Goal: Find specific page/section: Find specific page/section

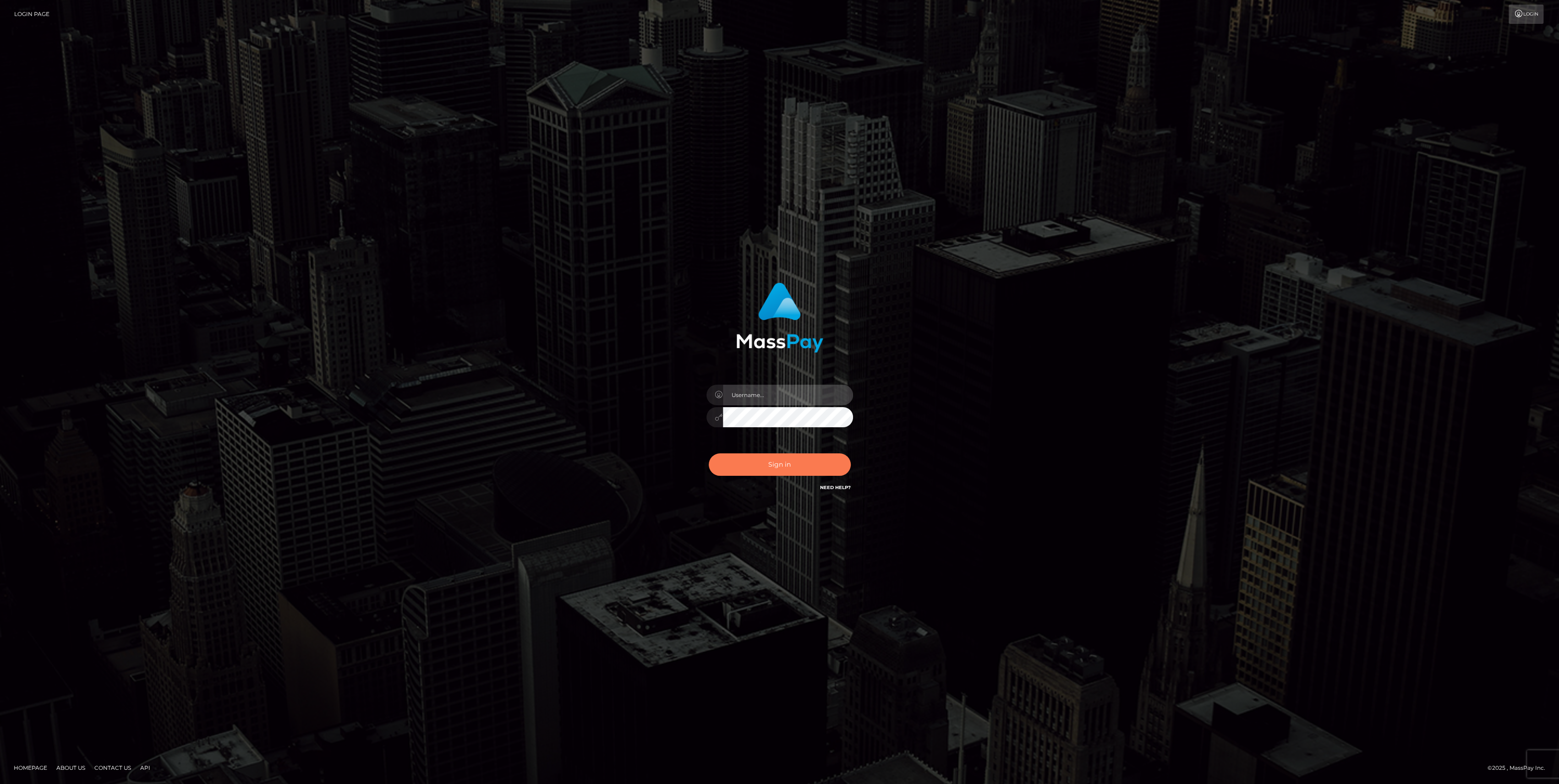
type input "bengreen"
click at [823, 460] on button "Sign in" at bounding box center [780, 465] width 142 height 23
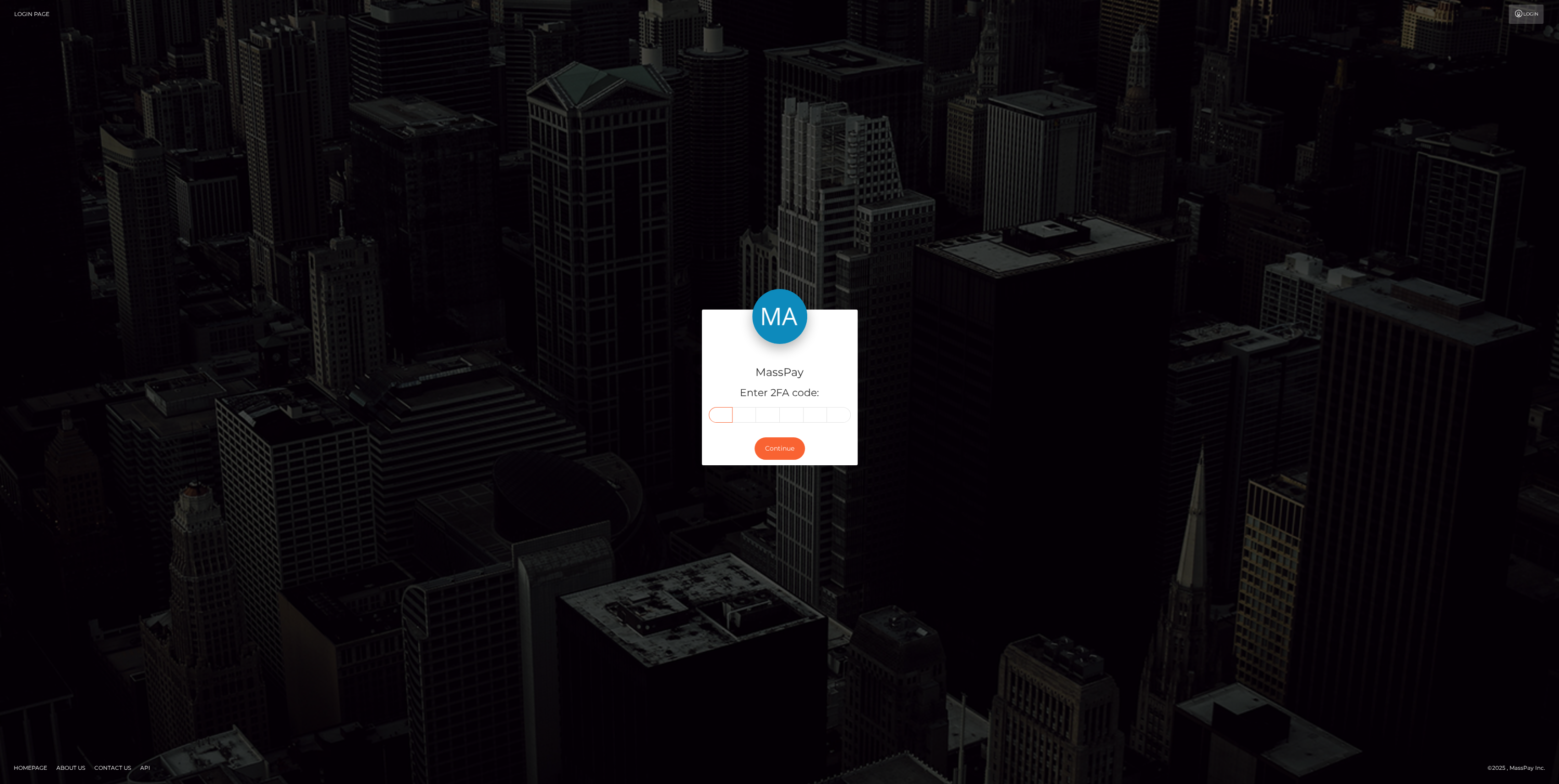
drag, startPoint x: 726, startPoint y: 433, endPoint x: 726, endPoint y: 413, distance: 20.0
click at [722, 413] on input "text" at bounding box center [721, 415] width 24 height 16
paste input "1"
type input "1"
type input "9"
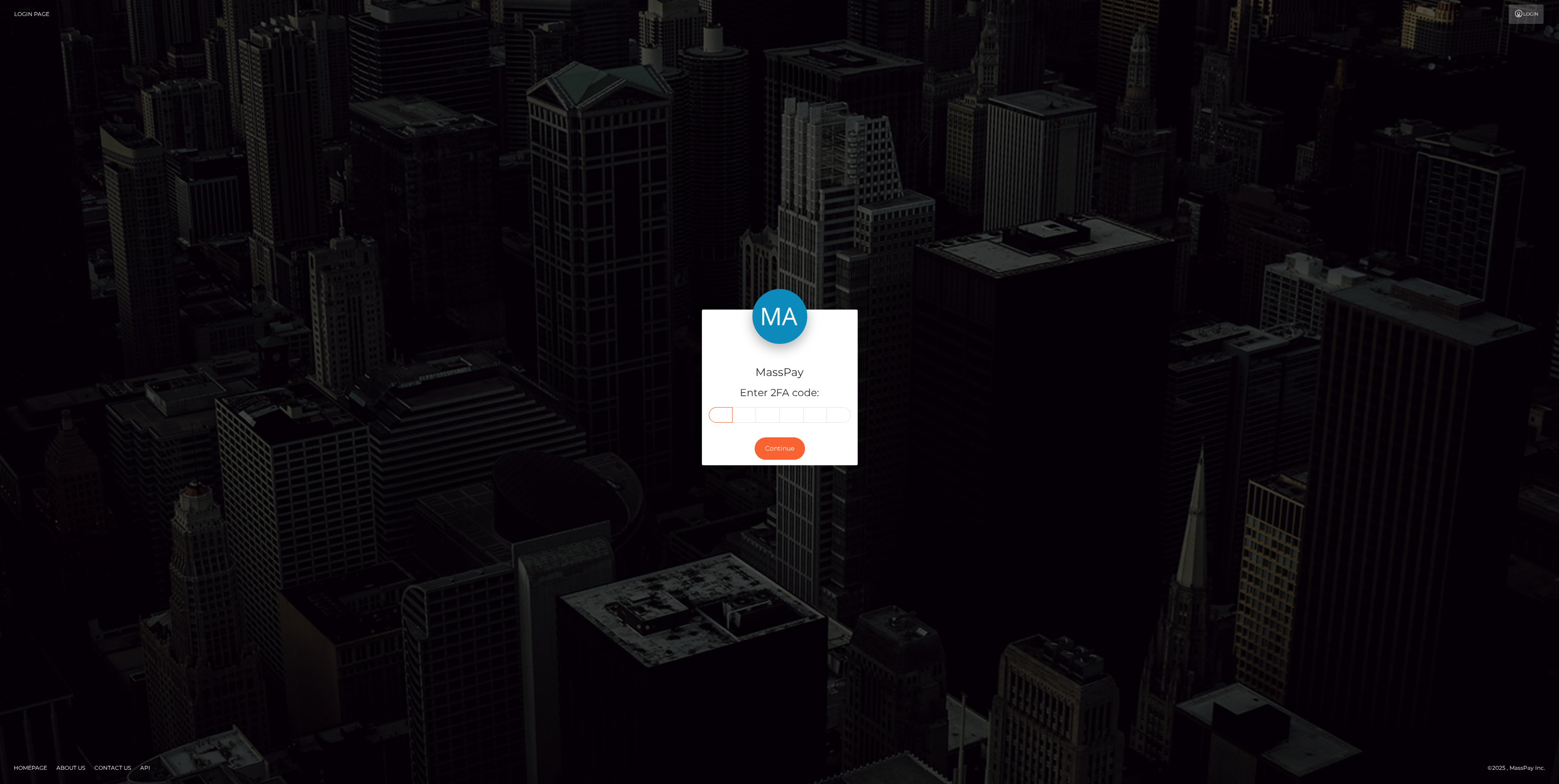
type input "9"
type input "8"
type input "0"
type input "7"
click at [785, 451] on button "Continue" at bounding box center [780, 449] width 51 height 23
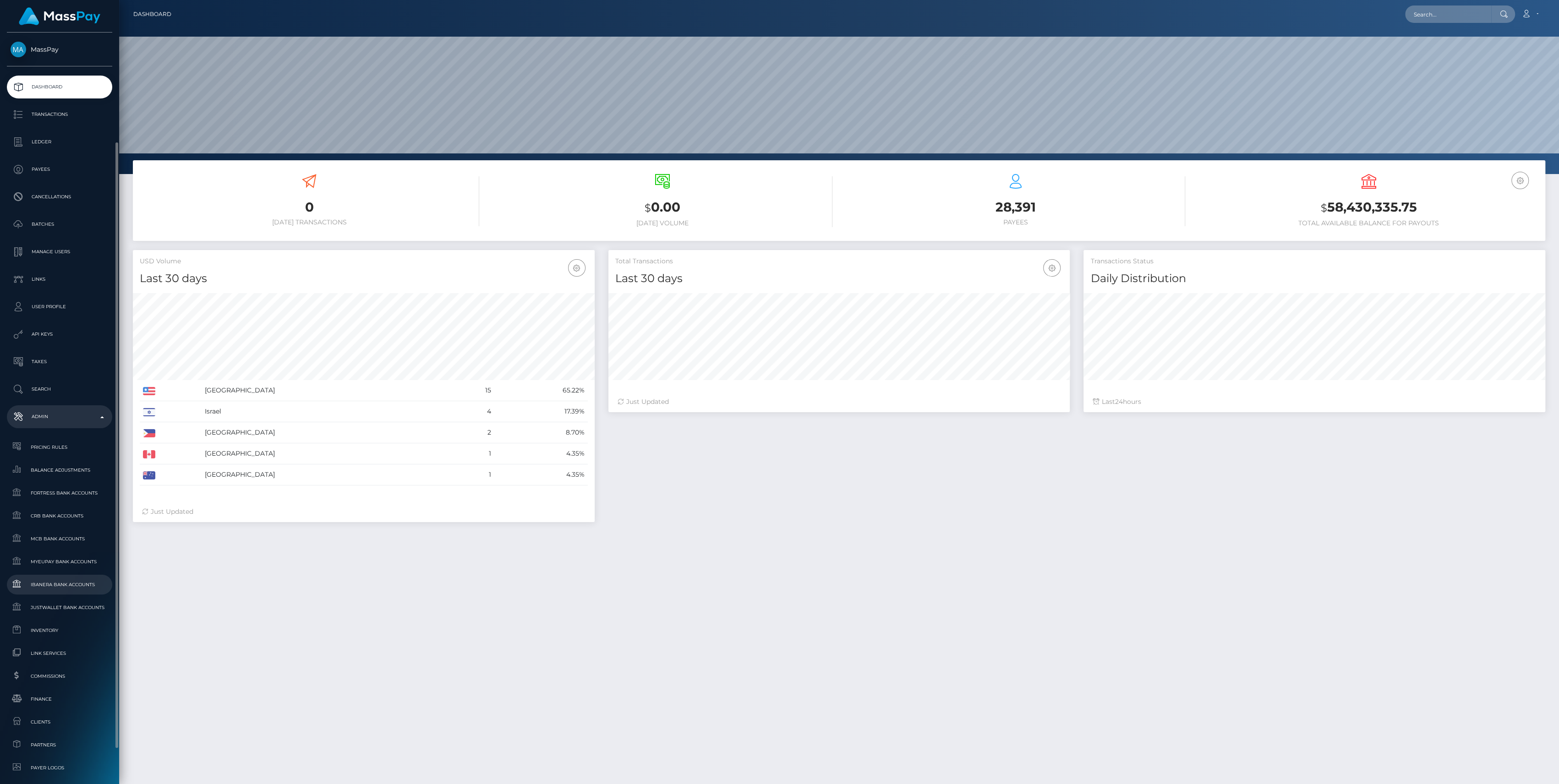
scroll to position [61, 0]
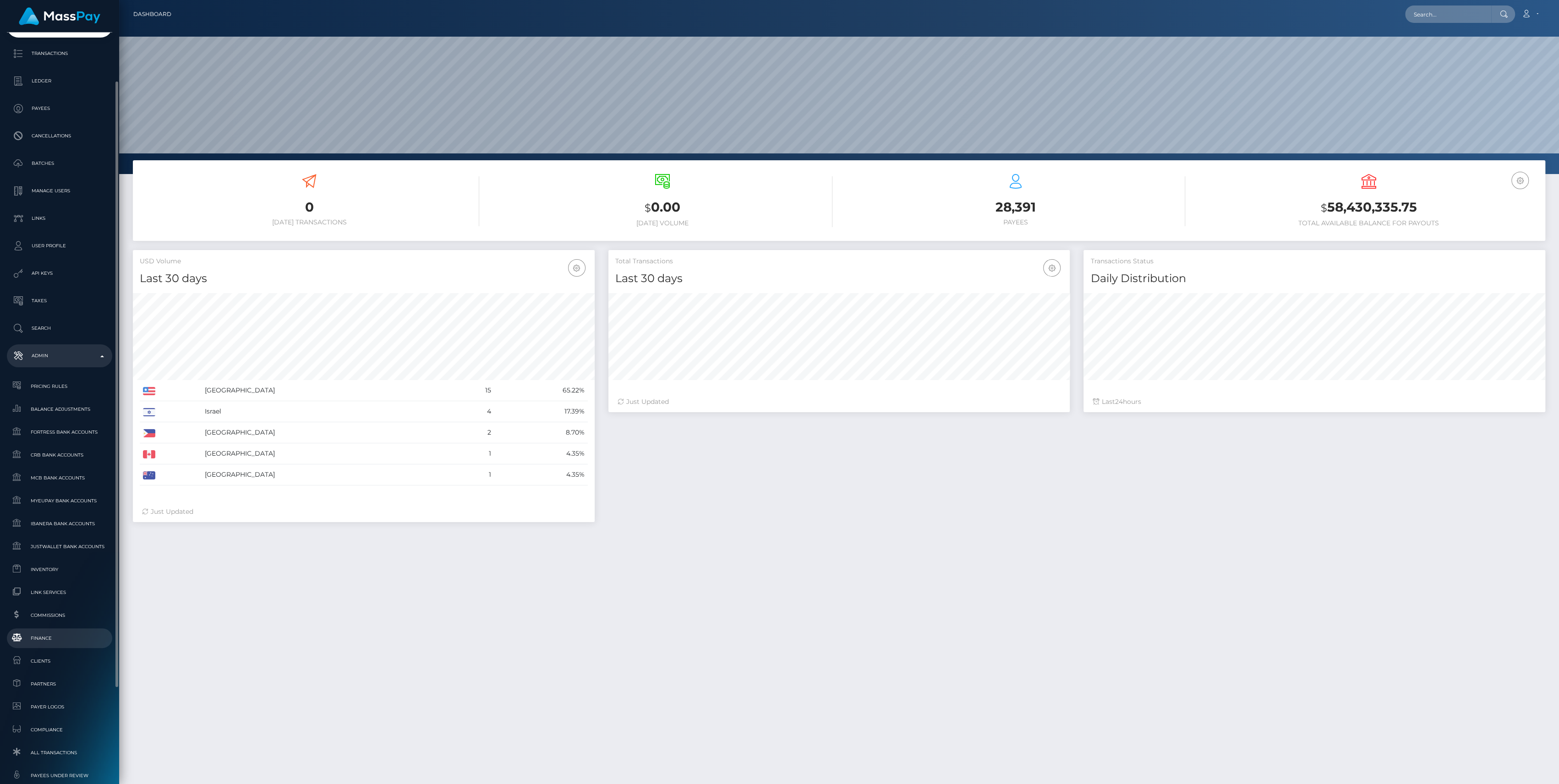
click at [36, 642] on span "Finance" at bounding box center [59, 638] width 98 height 11
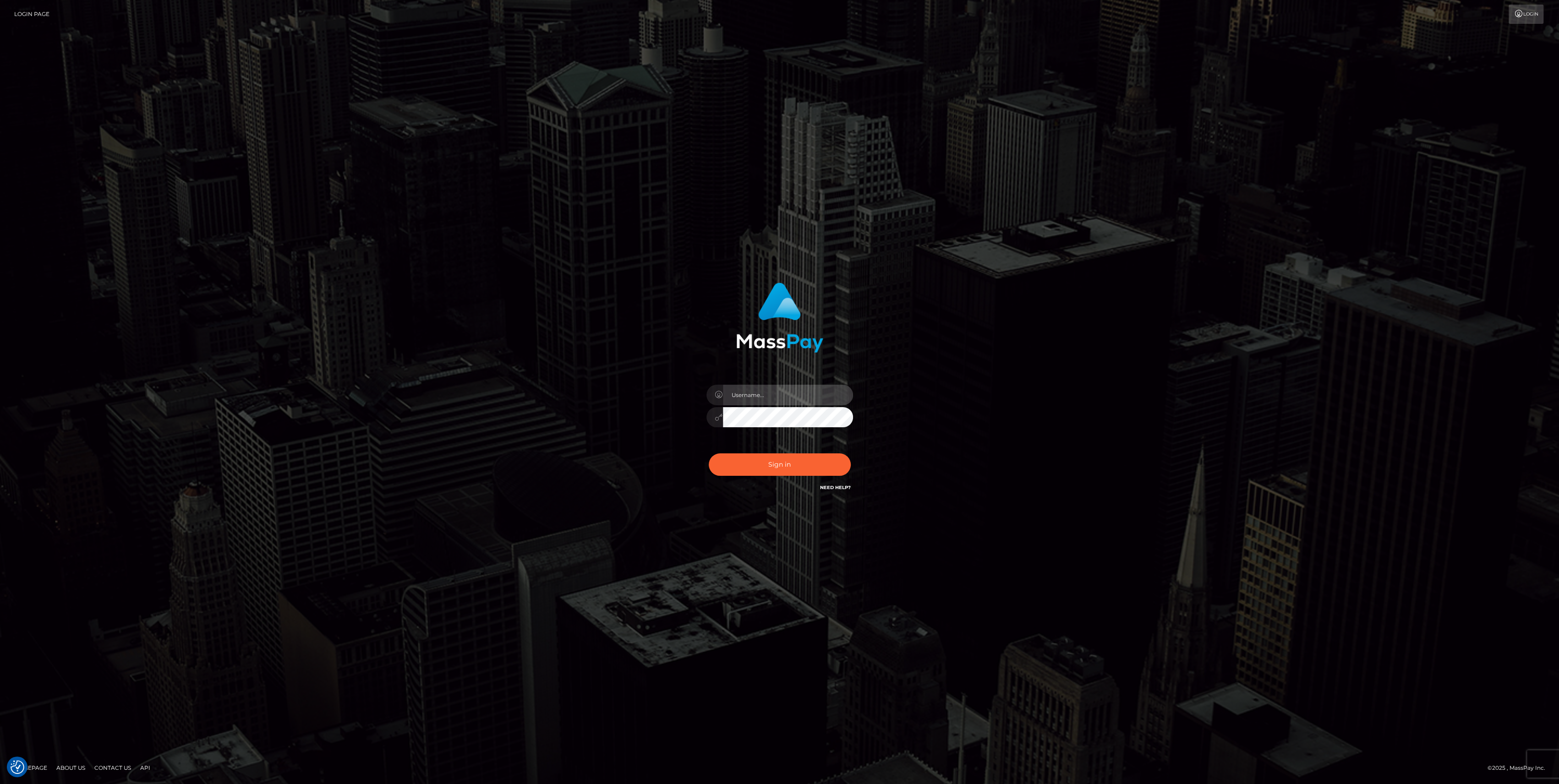
type input "bengreen"
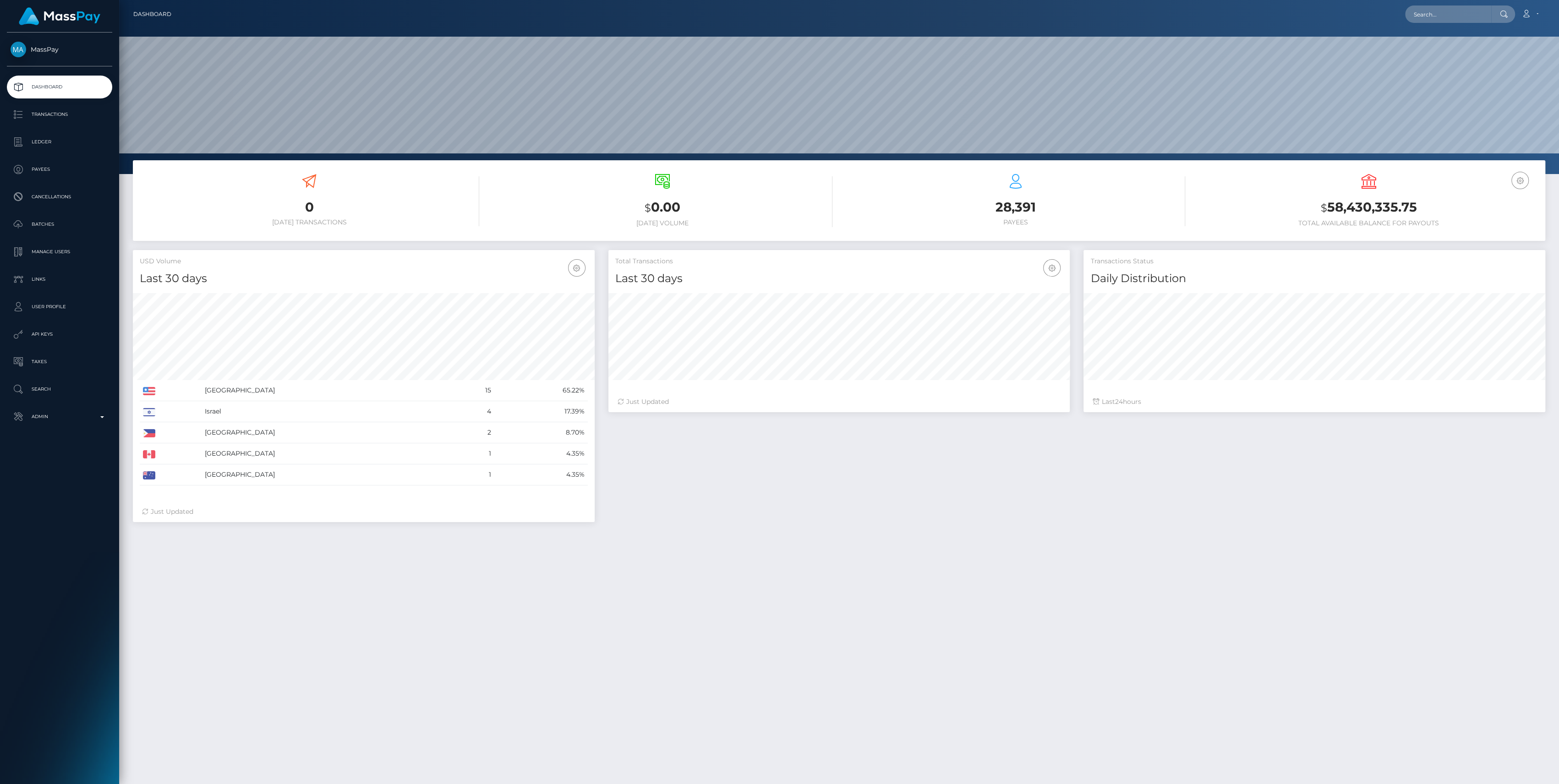
scroll to position [162, 462]
click at [61, 420] on p "Admin" at bounding box center [59, 417] width 98 height 14
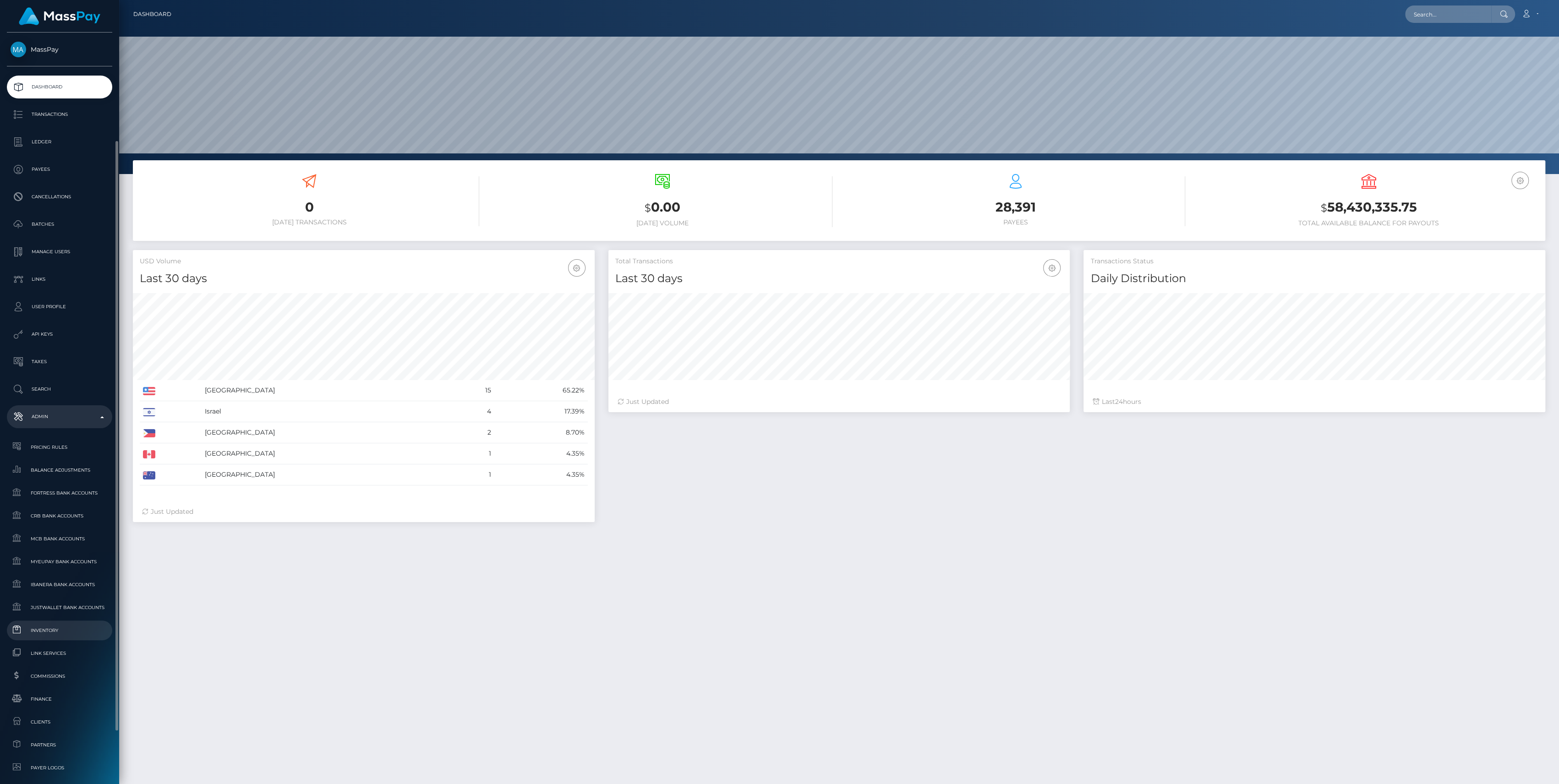
scroll to position [183, 0]
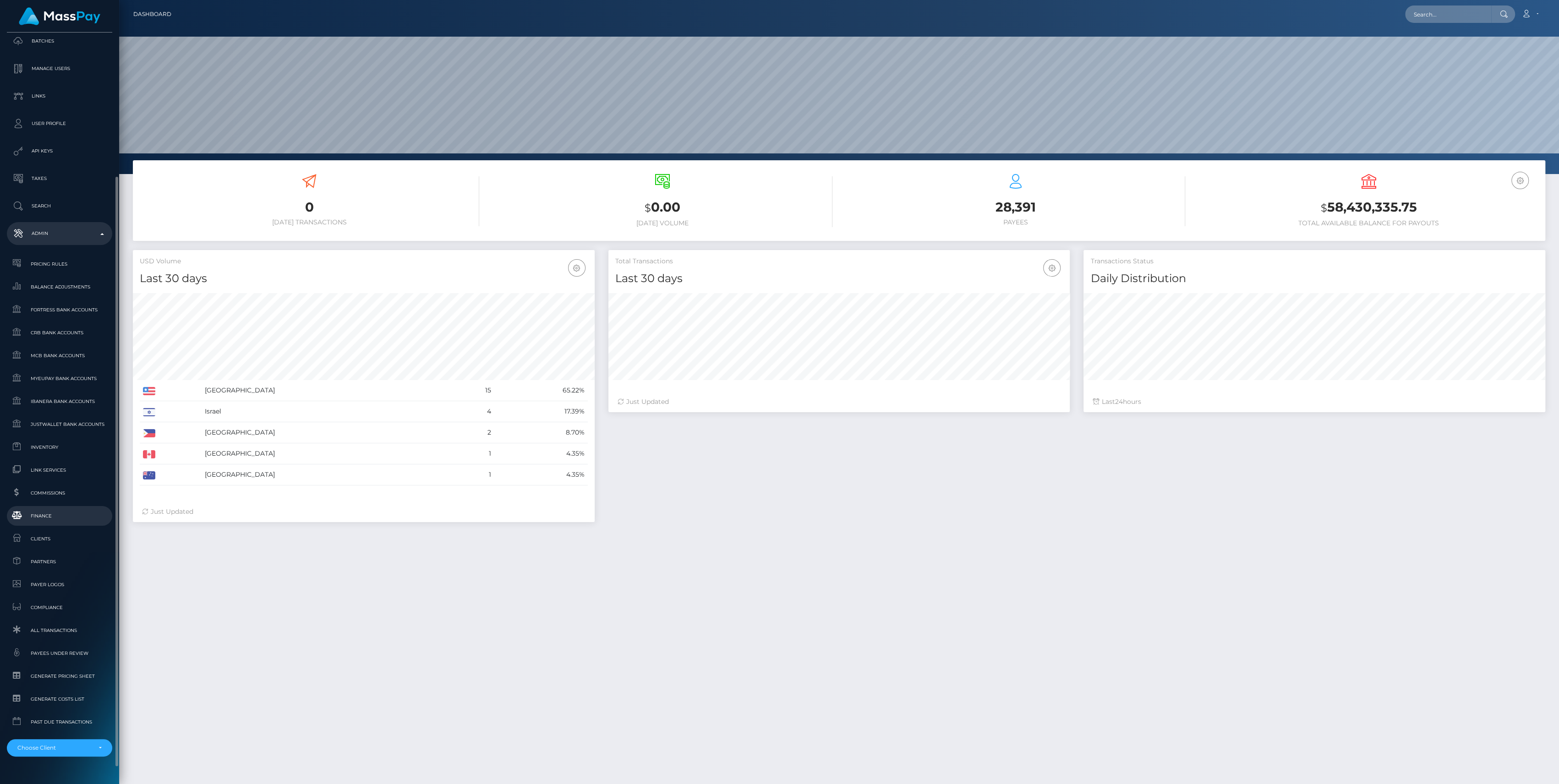
click at [74, 516] on span "Finance" at bounding box center [59, 516] width 98 height 11
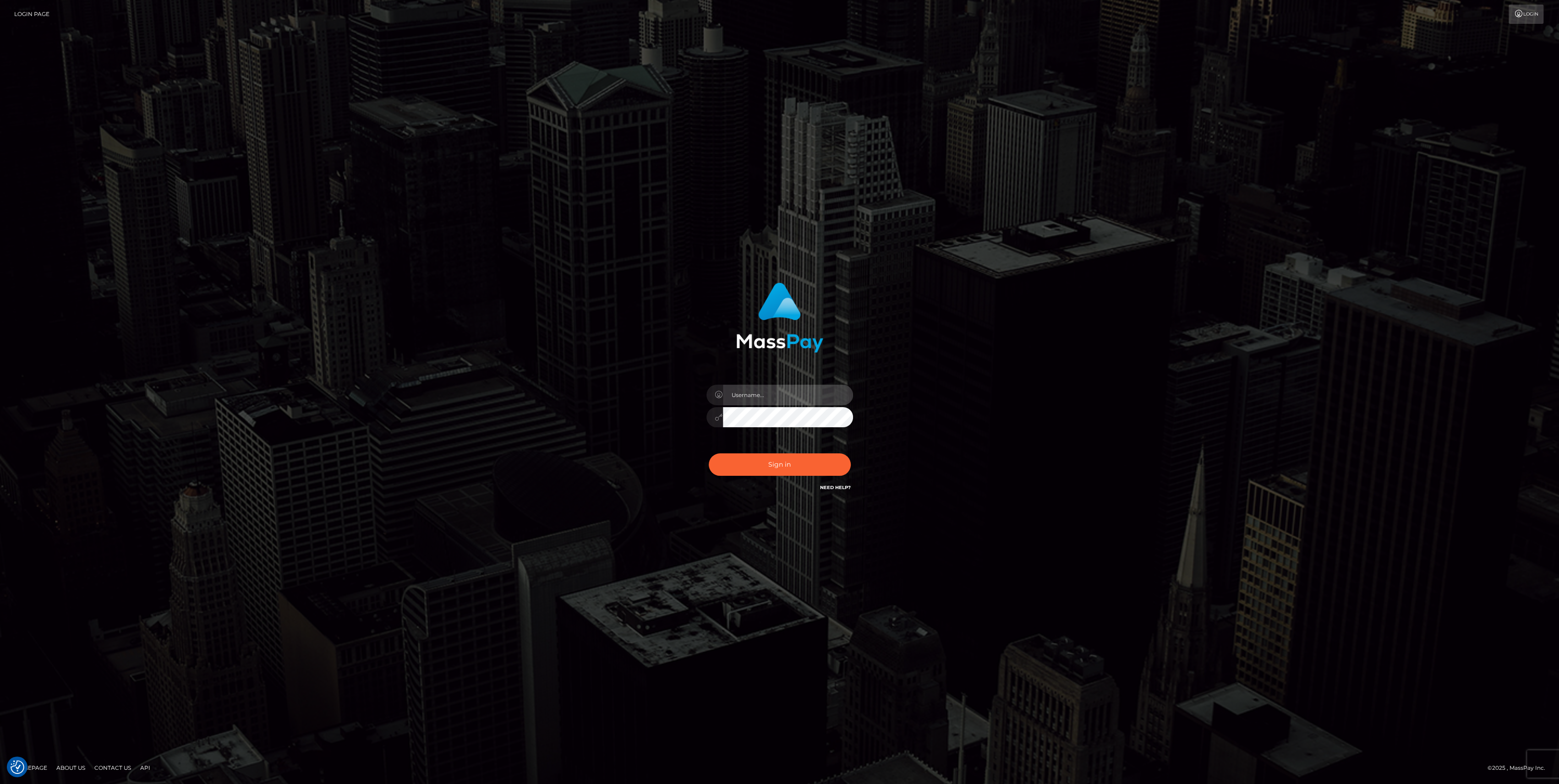
type input "bengreen"
